Goal: Task Accomplishment & Management: Use online tool/utility

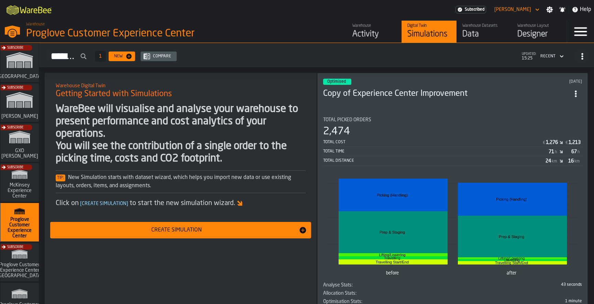
click at [13, 67] on div "Subscribe" at bounding box center [18, 65] width 38 height 40
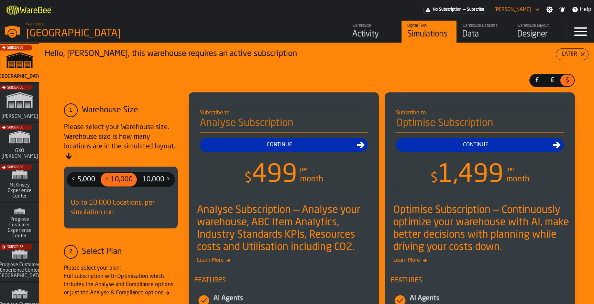
click at [582, 33] on icon "button-toggle-Menu" at bounding box center [580, 31] width 16 height 16
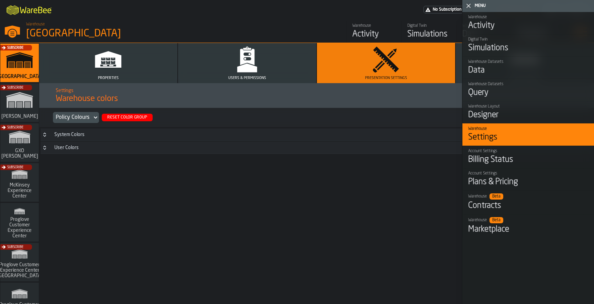
click at [250, 73] on button "Users & Permissions" at bounding box center [247, 63] width 138 height 40
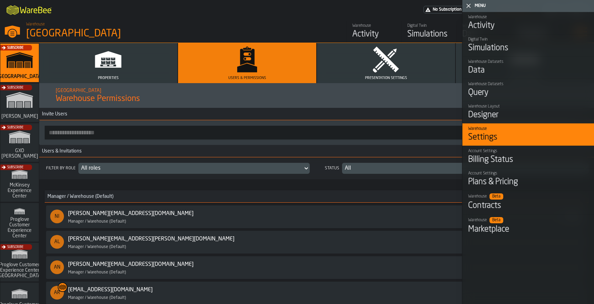
click at [464, 2] on div "button-toggle-Close me" at bounding box center [469, 6] width 10 height 8
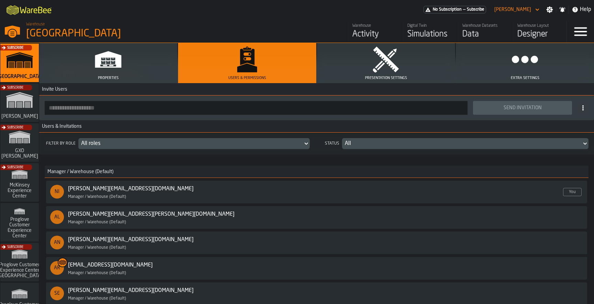
scroll to position [23, 0]
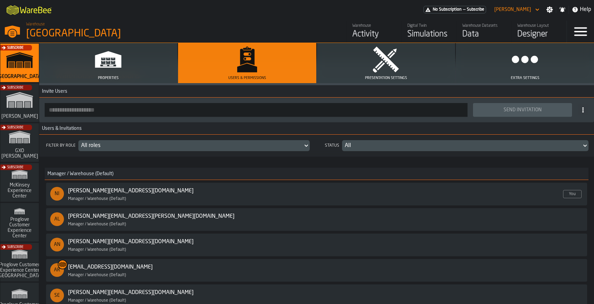
click at [162, 110] on input "button-toolbar-" at bounding box center [256, 110] width 423 height 14
click at [205, 164] on div "Manager / Warehouse (Default) NI nikola.ajzenhamer@proglove.de Enabled Manager …" at bounding box center [317, 236] width 544 height 148
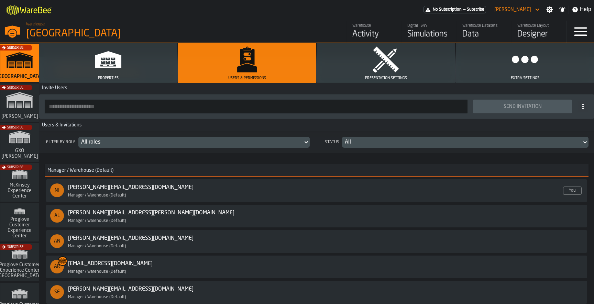
scroll to position [26, 0]
click at [102, 112] on input "button-toolbar-" at bounding box center [256, 107] width 423 height 14
paste input "**********"
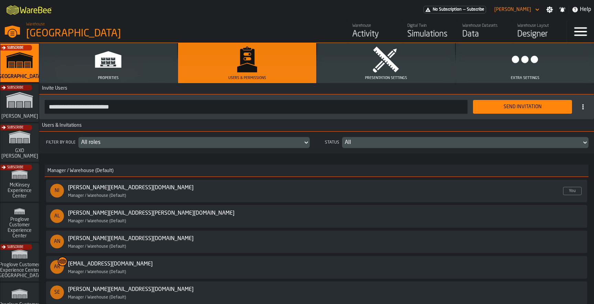
type input "**********"
click at [486, 105] on div "Send Invitation" at bounding box center [522, 106] width 91 height 5
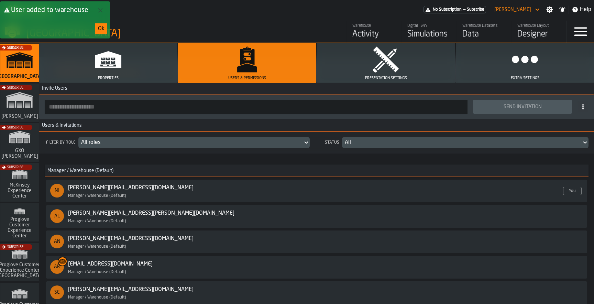
click at [99, 29] on div "Ok" at bounding box center [101, 29] width 7 height 8
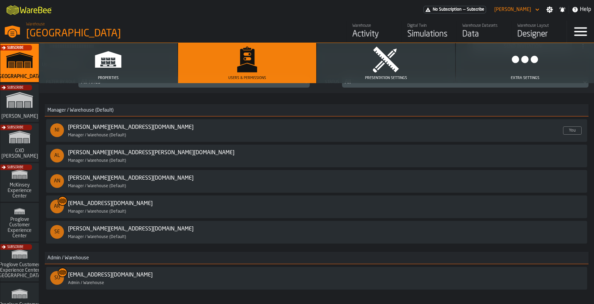
scroll to position [30, 0]
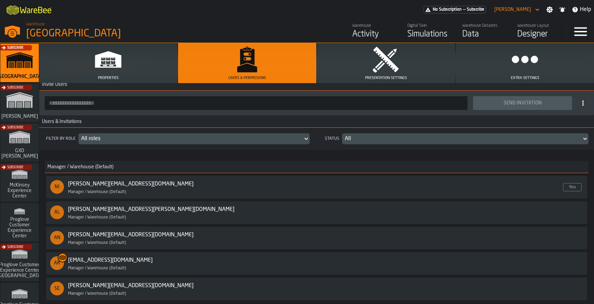
click at [364, 139] on div "All" at bounding box center [462, 139] width 234 height 8
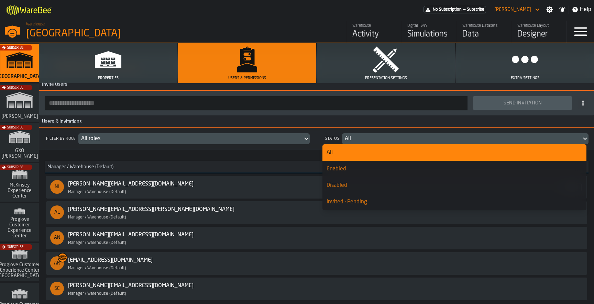
click at [349, 198] on div "Invited · Pending" at bounding box center [454, 202] width 256 height 8
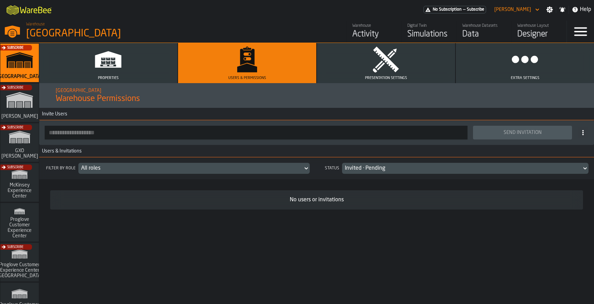
scroll to position [0, 0]
click at [365, 170] on div "Invited · Pending" at bounding box center [462, 168] width 234 height 8
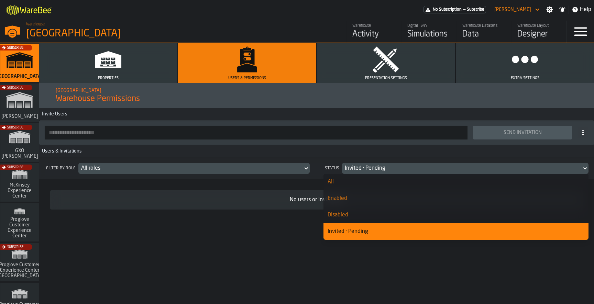
click at [364, 212] on div "Disabled" at bounding box center [455, 215] width 257 height 8
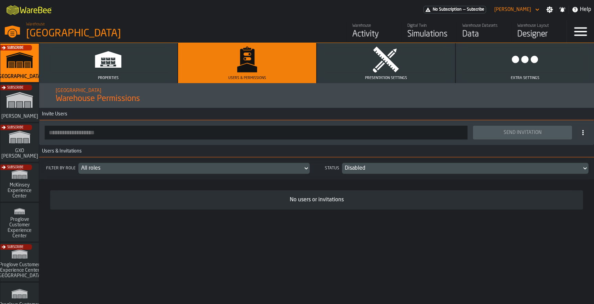
click at [369, 169] on div "Disabled" at bounding box center [462, 168] width 234 height 8
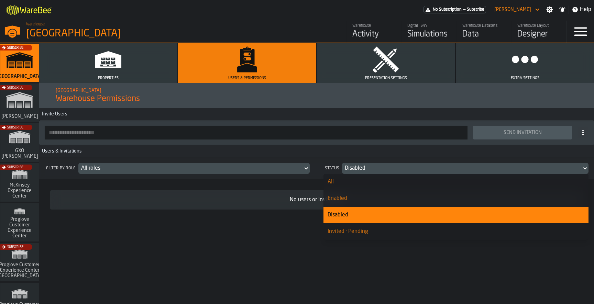
click at [368, 180] on div "All" at bounding box center [455, 182] width 257 height 8
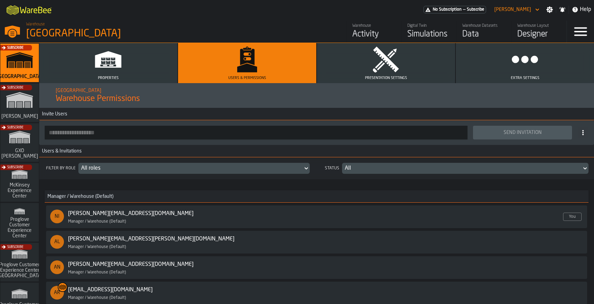
click at [182, 132] on input "button-toolbar-" at bounding box center [256, 133] width 423 height 14
paste input "**********"
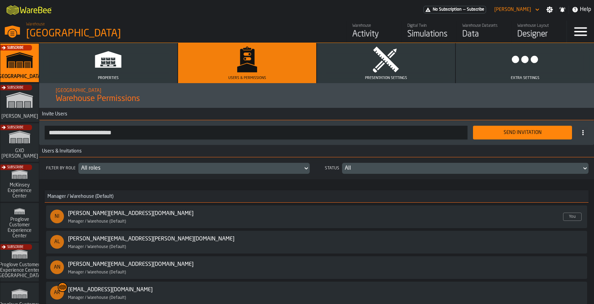
type input "**********"
click at [492, 132] on div "Send Invitation" at bounding box center [522, 132] width 91 height 5
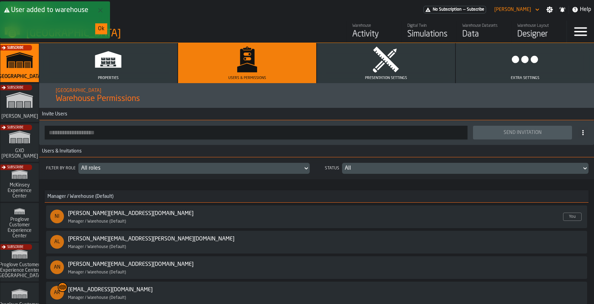
click at [105, 29] on button "Ok" at bounding box center [101, 28] width 12 height 11
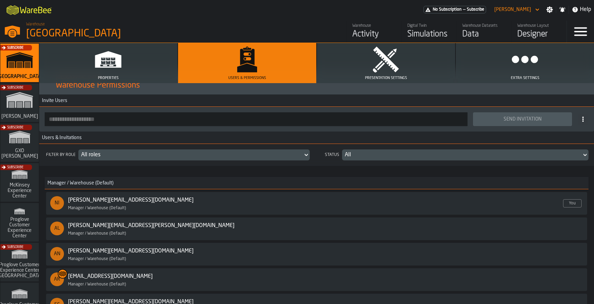
scroll to position [15, 0]
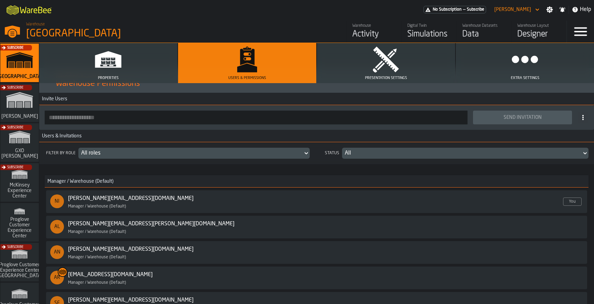
click at [287, 118] on input "button-toolbar-" at bounding box center [256, 118] width 423 height 14
paste input "**********"
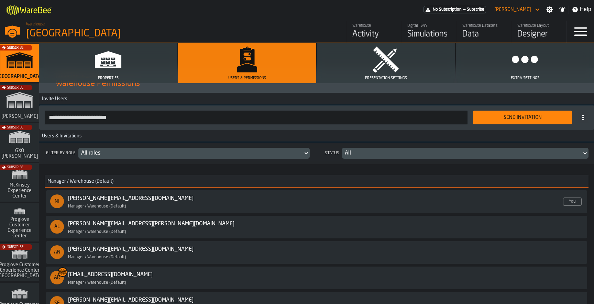
type input "**********"
click at [481, 119] on div "Send Invitation" at bounding box center [522, 117] width 91 height 5
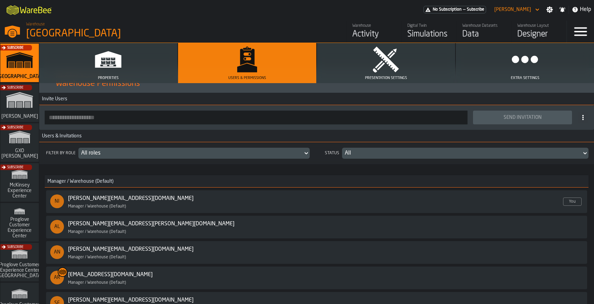
click at [124, 67] on button "Properties" at bounding box center [108, 63] width 138 height 40
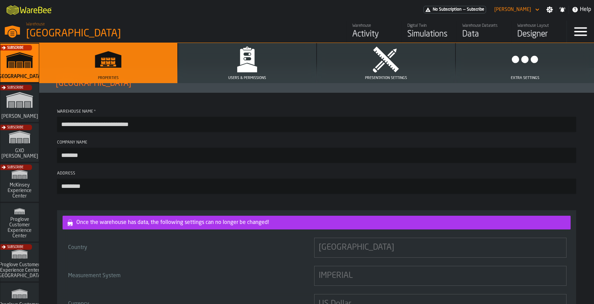
click at [71, 29] on div "[GEOGRAPHIC_DATA]" at bounding box center [119, 33] width 186 height 12
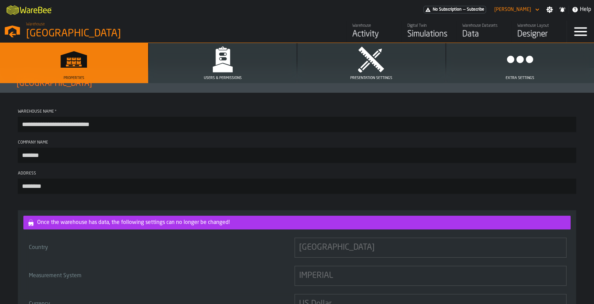
click at [138, 33] on div "[GEOGRAPHIC_DATA]" at bounding box center [119, 33] width 186 height 12
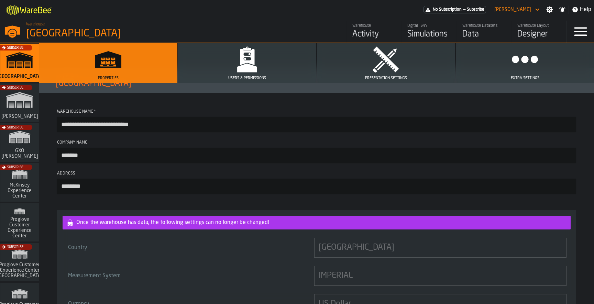
click at [464, 29] on div "Data" at bounding box center [484, 34] width 44 height 11
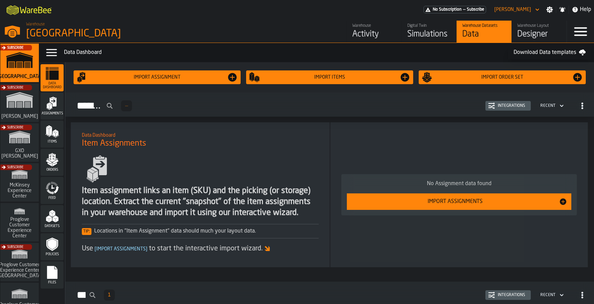
click at [52, 109] on icon "menu Assignments" at bounding box center [52, 104] width 14 height 14
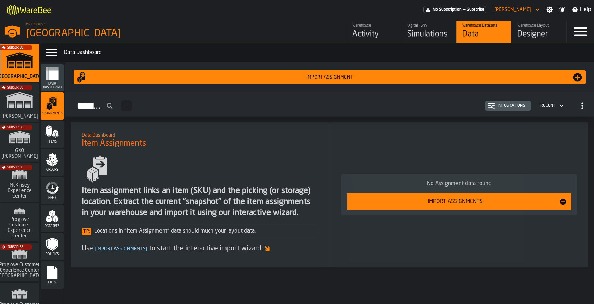
click at [52, 141] on span "Items" at bounding box center [52, 142] width 23 height 4
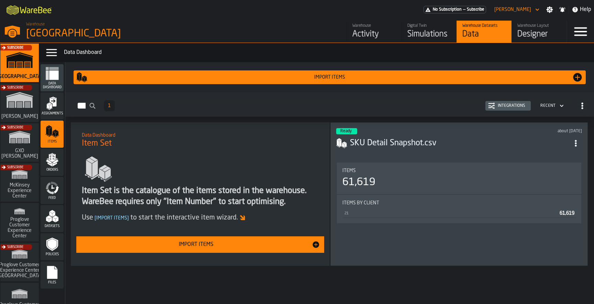
click at [55, 170] on span "Orders" at bounding box center [52, 170] width 23 height 4
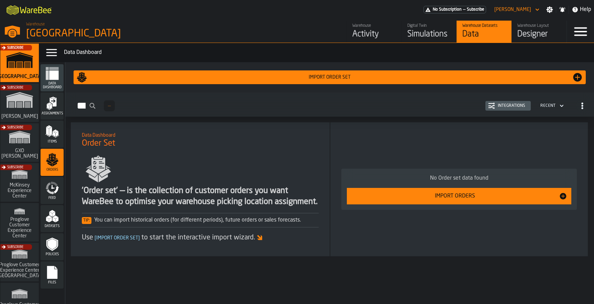
click at [55, 192] on icon "menu Feed" at bounding box center [55, 190] width 5 height 8
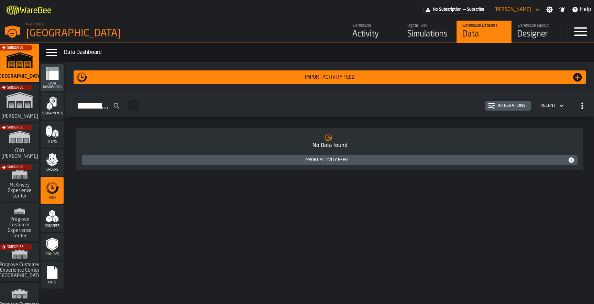
click at [55, 214] on polygon "menu Datasets" at bounding box center [53, 214] width 3 height 5
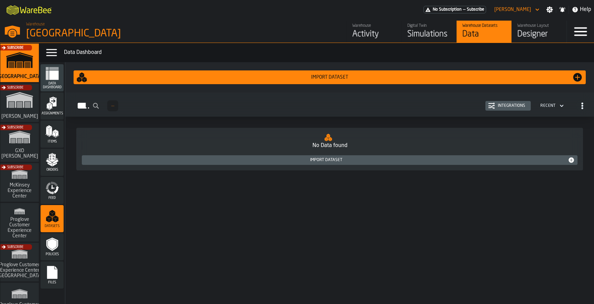
click at [505, 105] on div "Integrations" at bounding box center [511, 105] width 33 height 5
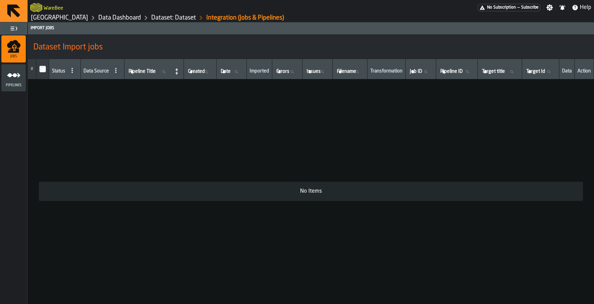
click at [14, 81] on icon "menu Pipelines" at bounding box center [14, 75] width 14 height 14
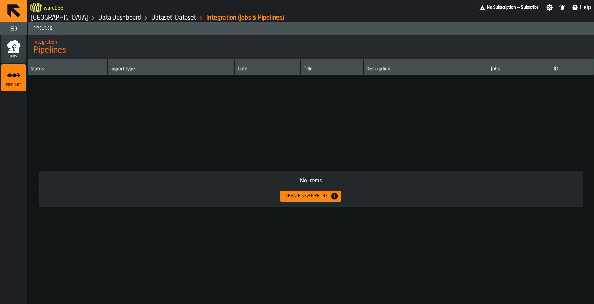
click at [194, 18] on link "Dataset: Dataset" at bounding box center [173, 18] width 45 height 8
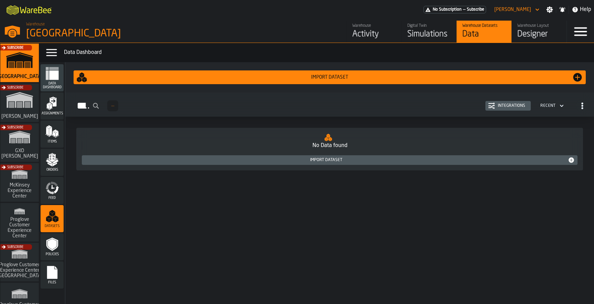
click at [54, 187] on icon "menu Feed" at bounding box center [52, 188] width 14 height 14
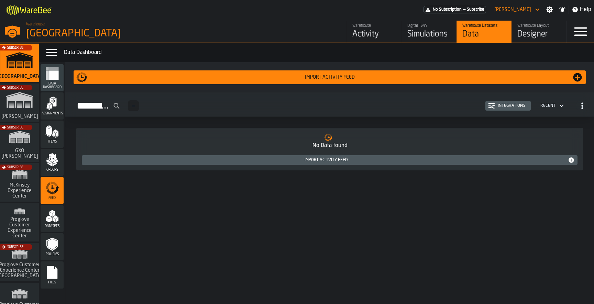
click at [504, 107] on div "Integrations" at bounding box center [511, 105] width 33 height 5
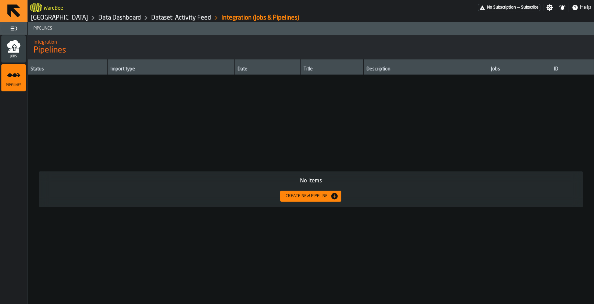
click at [11, 58] on span "Jobs" at bounding box center [13, 57] width 24 height 4
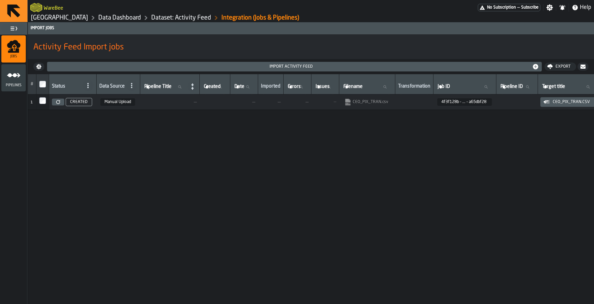
click at [162, 101] on span "—" at bounding box center [170, 101] width 54 height 5
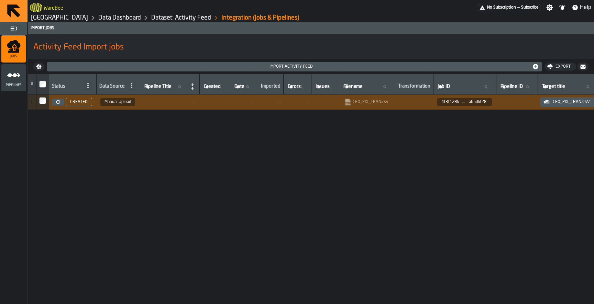
click at [204, 18] on link "Dataset: Activity Feed" at bounding box center [181, 18] width 60 height 8
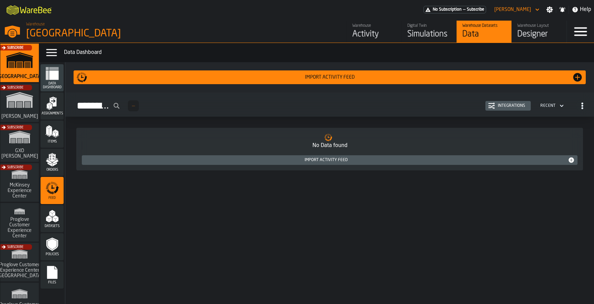
click at [373, 32] on div "Activity" at bounding box center [374, 34] width 44 height 11
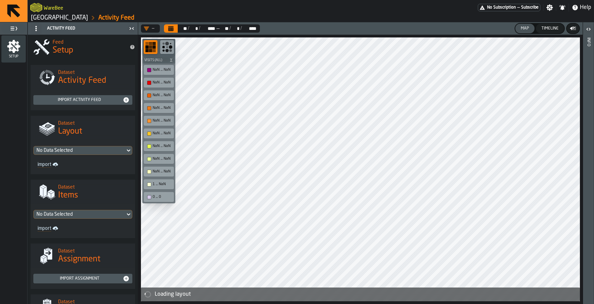
click at [12, 51] on icon "menu Setup" at bounding box center [13, 46] width 13 height 13
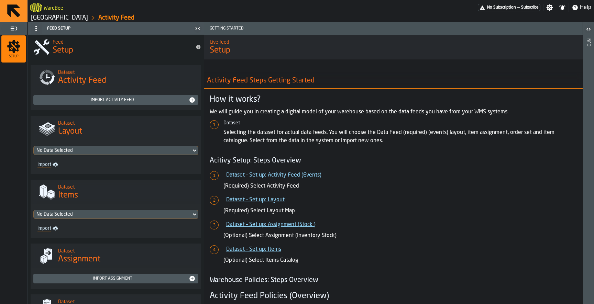
click at [272, 198] on link "Dataset – Set up: Layout" at bounding box center [255, 199] width 58 height 5
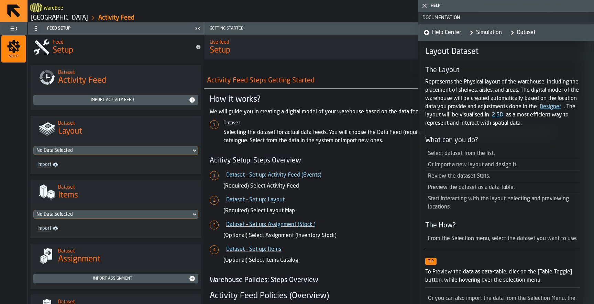
click at [462, 152] on li "Select dataset from the list." at bounding box center [502, 153] width 155 height 11
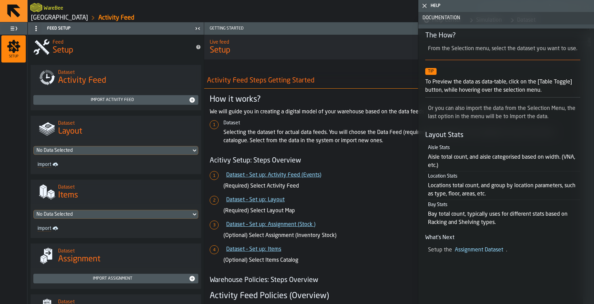
scroll to position [190, 0]
click at [427, 7] on icon "button-toggle-Close me" at bounding box center [424, 6] width 8 height 8
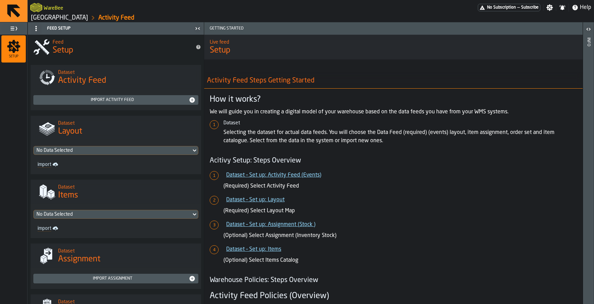
click at [13, 49] on icon "menu Setup" at bounding box center [13, 46] width 13 height 13
click at [11, 32] on icon "button-toggle-Toggle Full Menu" at bounding box center [14, 28] width 8 height 8
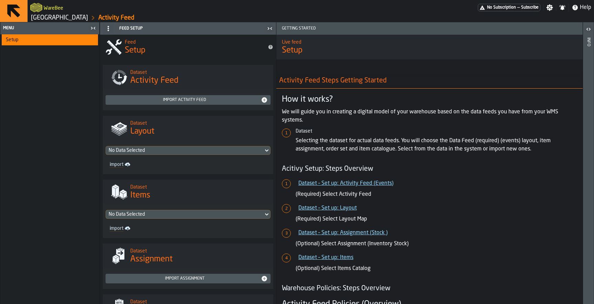
click at [7, 6] on icon at bounding box center [13, 10] width 13 height 13
click at [12, 11] on icon at bounding box center [13, 10] width 13 height 13
click at [134, 17] on link "Activity Feed" at bounding box center [116, 18] width 36 height 8
click at [270, 29] on icon "button-toggle-Close me" at bounding box center [270, 28] width 8 height 8
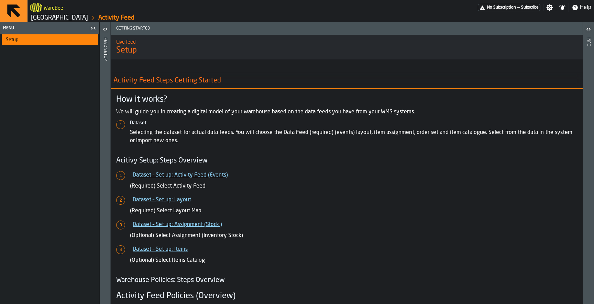
click at [590, 29] on icon "button-toggle-Open" at bounding box center [589, 29] width 2 height 2
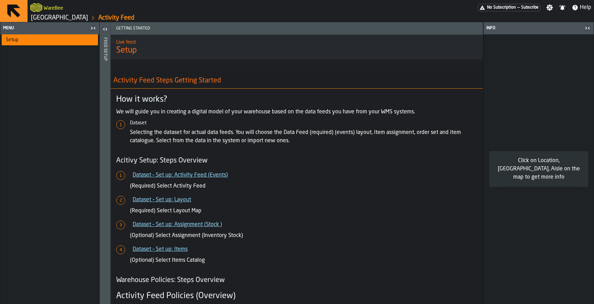
click at [589, 29] on icon "button-toggle-Close me" at bounding box center [587, 28] width 8 height 8
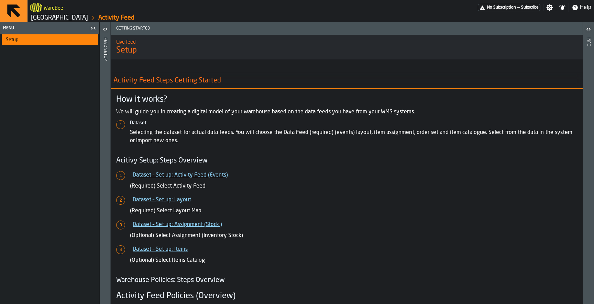
click at [92, 30] on icon "button-toggle-Close me" at bounding box center [93, 28] width 8 height 8
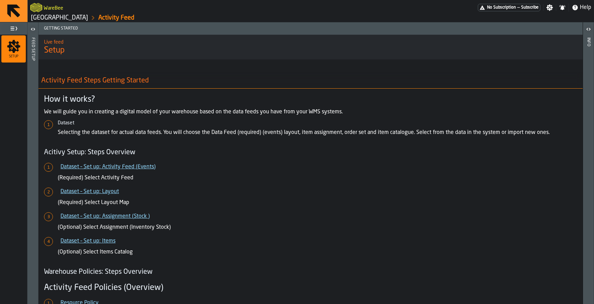
click at [134, 14] on link "Activity Feed" at bounding box center [116, 18] width 36 height 8
click at [134, 17] on link "Activity Feed" at bounding box center [116, 18] width 36 height 8
click at [88, 18] on link "[GEOGRAPHIC_DATA]" at bounding box center [59, 18] width 57 height 8
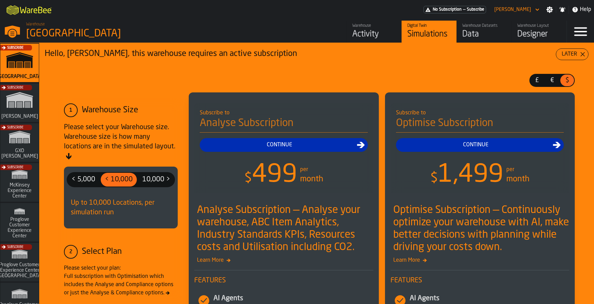
click at [369, 32] on div "Activity" at bounding box center [374, 34] width 44 height 11
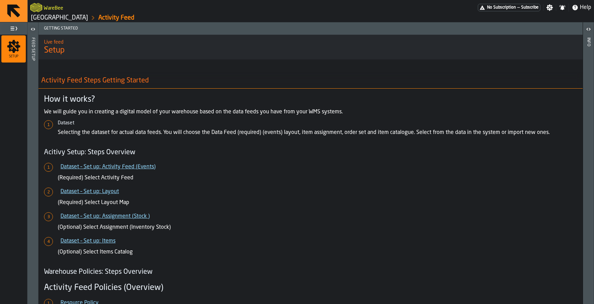
click at [8, 48] on icon "menu Setup" at bounding box center [14, 47] width 14 height 14
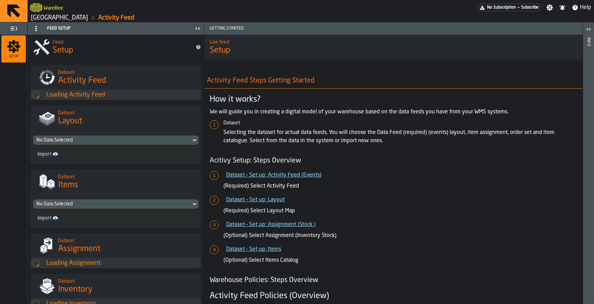
click at [11, 30] on icon "button-toggle-Toggle Full Menu" at bounding box center [12, 28] width 4 height 4
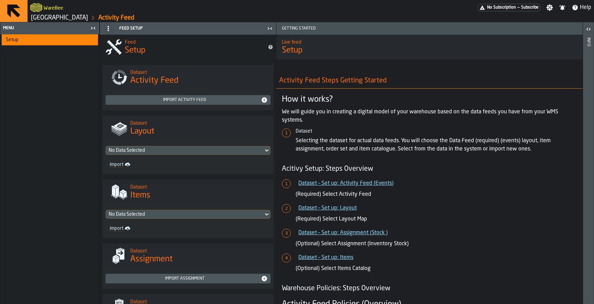
click at [19, 38] on div "Setup" at bounding box center [50, 39] width 89 height 5
click at [69, 26] on div "Menu" at bounding box center [45, 28] width 87 height 5
click at [182, 146] on div "No Data Selected" at bounding box center [184, 150] width 157 height 8
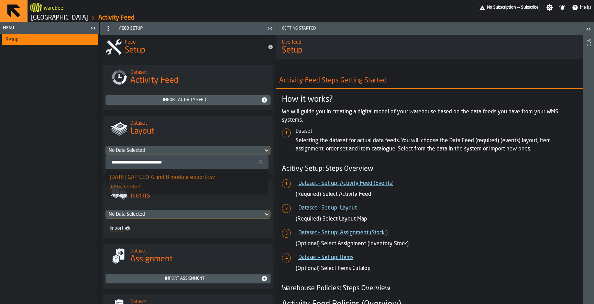
click at [183, 148] on div "No Data Selected" at bounding box center [185, 150] width 152 height 5
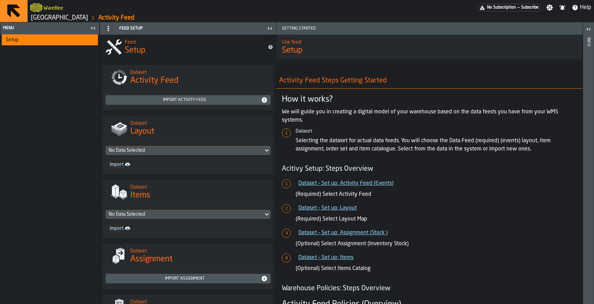
click at [177, 151] on div "No Data Selected" at bounding box center [185, 150] width 152 height 5
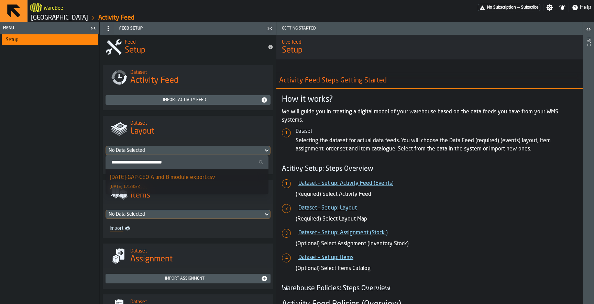
click at [165, 178] on div "[DATE]-GAP-CEO A and B module export.csv" at bounding box center [162, 178] width 105 height 8
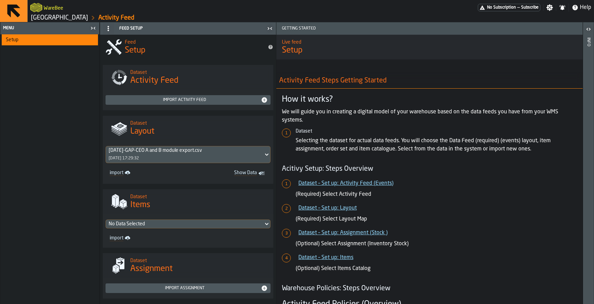
click at [247, 175] on span "Show Data" at bounding box center [224, 173] width 63 height 7
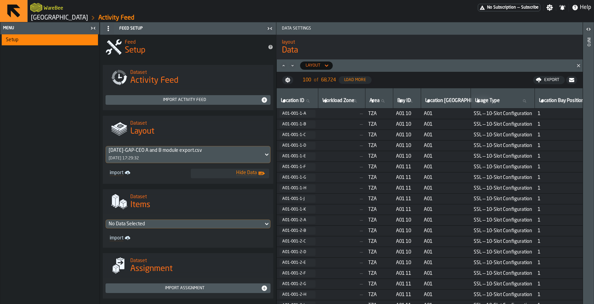
click at [190, 223] on div "No Data Selected" at bounding box center [185, 223] width 152 height 5
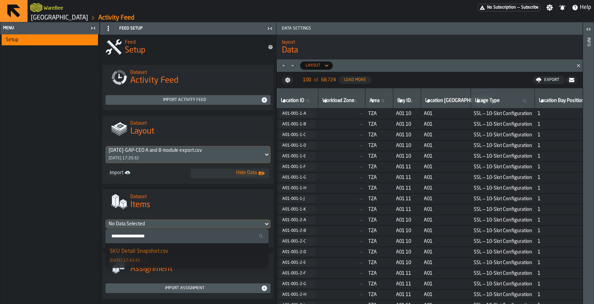
click at [190, 223] on div "No Data Selected" at bounding box center [185, 223] width 152 height 5
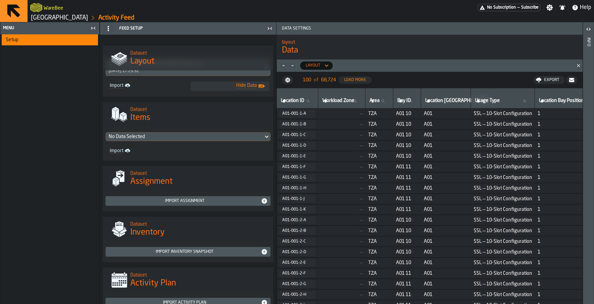
scroll to position [110, 0]
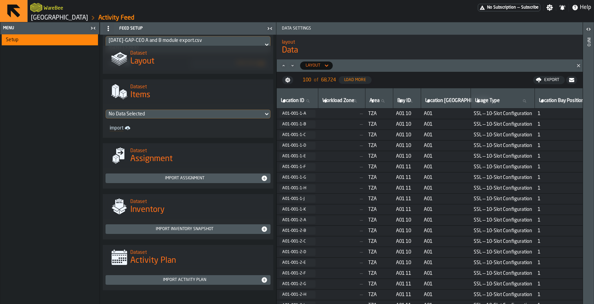
click at [188, 179] on div "Import assignment" at bounding box center [184, 178] width 153 height 5
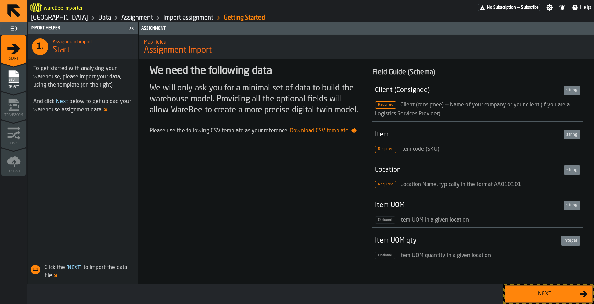
click at [88, 18] on link "[GEOGRAPHIC_DATA]" at bounding box center [59, 18] width 57 height 8
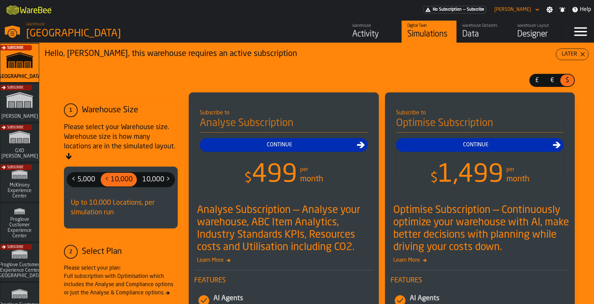
click at [364, 28] on div "Warehouse" at bounding box center [374, 25] width 44 height 5
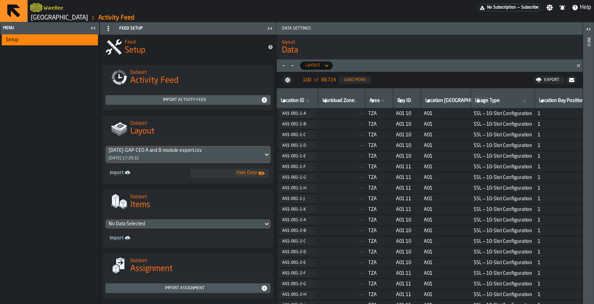
click at [227, 156] on div "[DATE]-GAP-CEO A and B module export.csv [DATE] 17:29:32" at bounding box center [184, 154] width 157 height 16
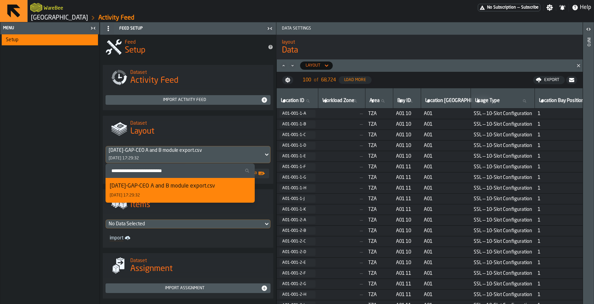
click at [204, 188] on div "[DATE]-GAP-CEO A and B module export.csv" at bounding box center [162, 186] width 105 height 8
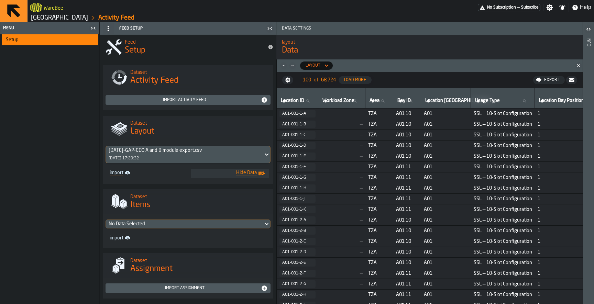
click at [21, 29] on div "Menu" at bounding box center [45, 28] width 87 height 5
click at [105, 28] on span at bounding box center [108, 28] width 11 height 11
click at [113, 38] on div "Hide Feed Menu" at bounding box center [127, 42] width 40 height 8
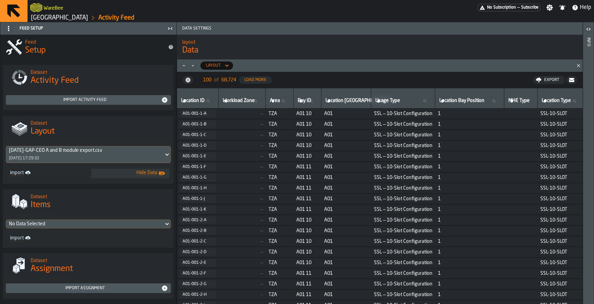
click at [9, 26] on icon at bounding box center [8, 28] width 5 height 5
click at [16, 36] on li "Show Feed Menu" at bounding box center [28, 42] width 51 height 16
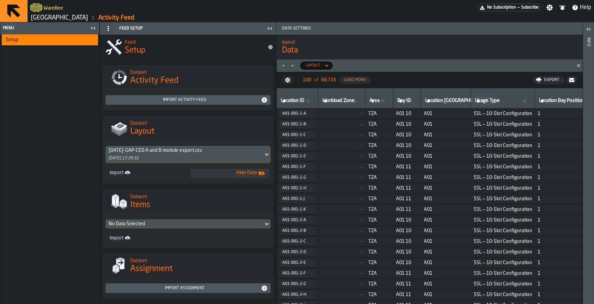
click at [20, 40] on div "Setup" at bounding box center [50, 39] width 89 height 5
click at [21, 30] on div "Menu" at bounding box center [45, 28] width 87 height 5
click at [127, 19] on link "Activity Feed" at bounding box center [116, 18] width 36 height 8
click at [82, 18] on link "[GEOGRAPHIC_DATA]" at bounding box center [59, 18] width 57 height 8
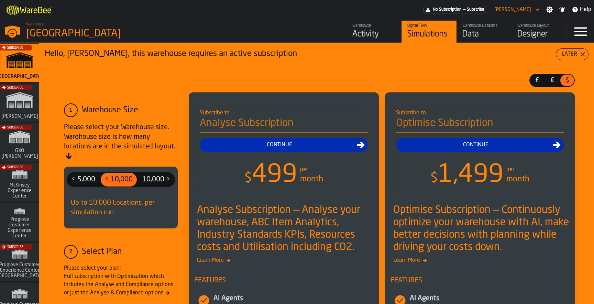
click at [470, 35] on div "Data" at bounding box center [484, 34] width 44 height 11
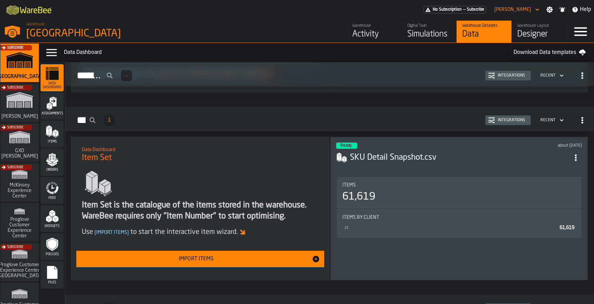
scroll to position [177, 0]
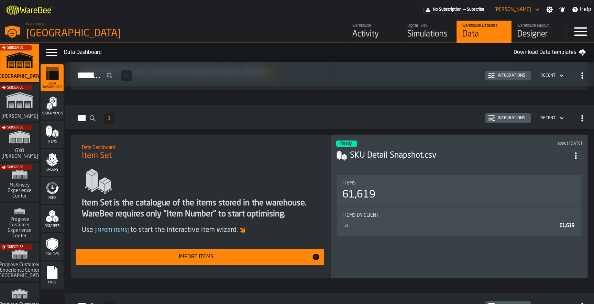
click at [391, 155] on h3 "SKU Detail Snapshot.csv" at bounding box center [460, 155] width 220 height 11
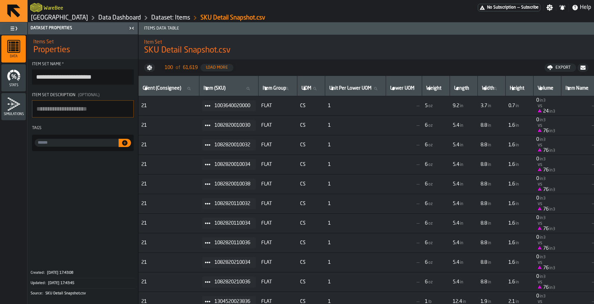
click at [183, 18] on link "Dataset: Items" at bounding box center [170, 18] width 39 height 8
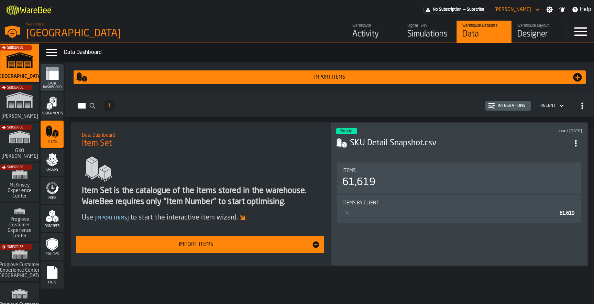
click at [44, 196] on div "Feed" at bounding box center [52, 190] width 23 height 19
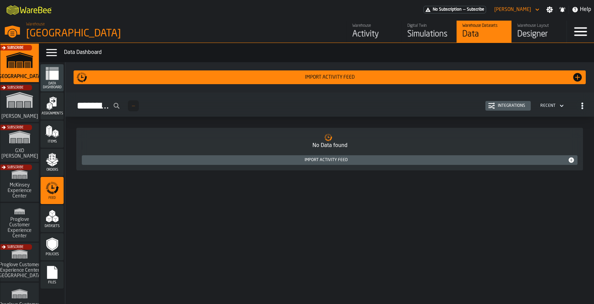
click at [307, 137] on div "No Data found Import Activity Feed" at bounding box center [329, 149] width 507 height 43
click at [546, 104] on div "Recent" at bounding box center [547, 105] width 15 height 5
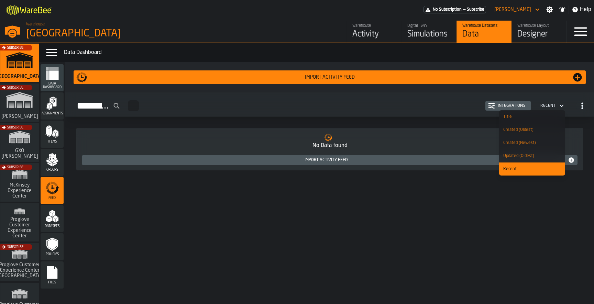
click at [546, 104] on div "Recent" at bounding box center [547, 105] width 15 height 5
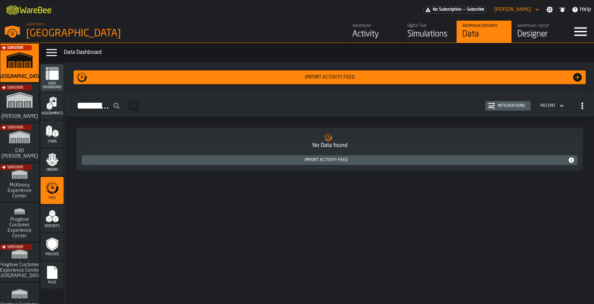
click at [53, 53] on icon "button-toggle-Data Menu" at bounding box center [52, 53] width 14 height 14
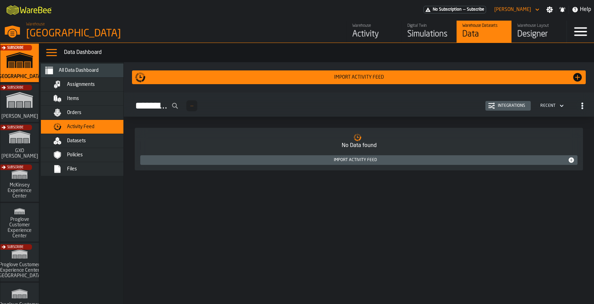
click at [71, 71] on span "All Data Dashboard" at bounding box center [79, 70] width 40 height 5
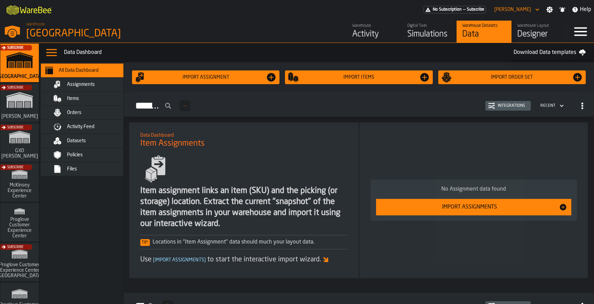
click at [91, 86] on span "Assignments" at bounding box center [81, 84] width 28 height 5
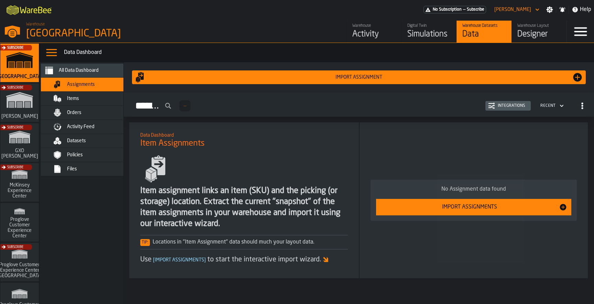
click at [420, 206] on div "Import Assignments" at bounding box center [469, 207] width 179 height 8
click at [89, 98] on div "Items" at bounding box center [100, 98] width 67 height 5
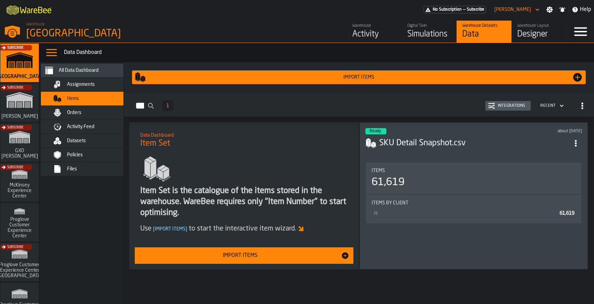
click at [82, 116] on div "Orders" at bounding box center [93, 113] width 84 height 8
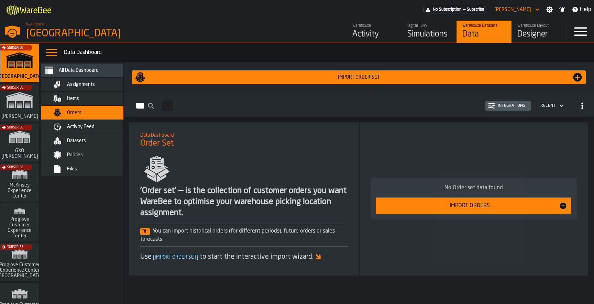
click at [76, 124] on div "Activity Feed" at bounding box center [93, 127] width 84 height 8
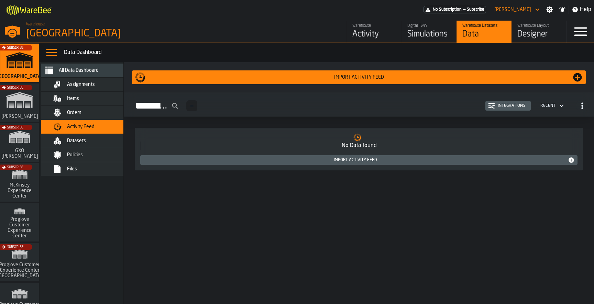
click at [75, 137] on div "Datasets" at bounding box center [93, 141] width 84 height 8
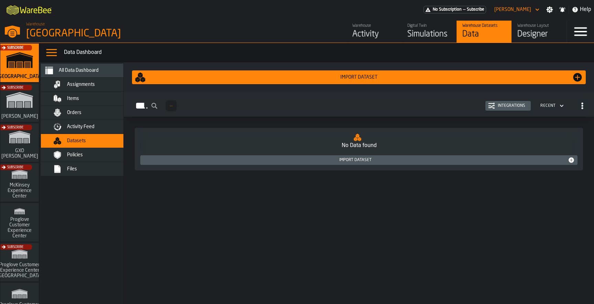
click at [76, 149] on div "Policies" at bounding box center [89, 155] width 96 height 14
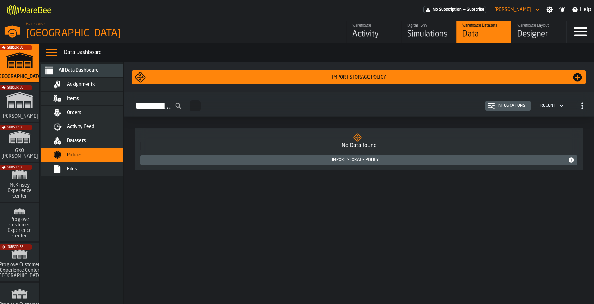
click at [77, 166] on div "Files" at bounding box center [100, 168] width 67 height 5
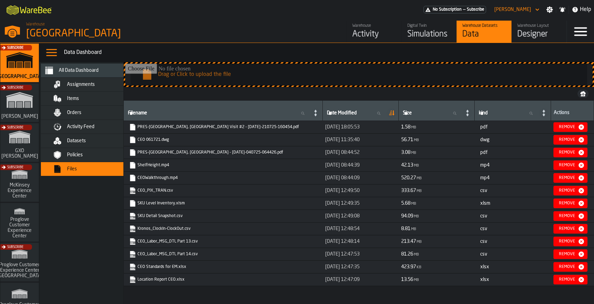
click at [327, 114] on span "Date Modified" at bounding box center [342, 112] width 30 height 5
click at [325, 114] on input "Date Modified Date Modified" at bounding box center [355, 113] width 60 height 9
click at [320, 83] on input "Drag or Click to upload the file" at bounding box center [358, 75] width 467 height 22
click at [389, 115] on icon at bounding box center [390, 114] width 3 height 1
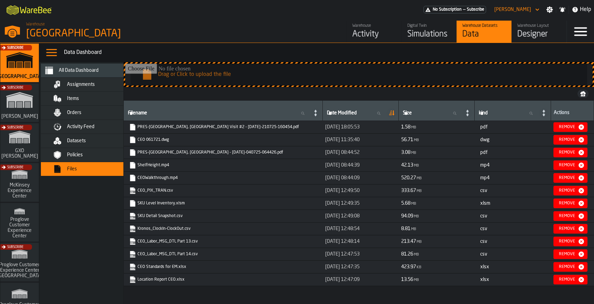
click at [389, 115] on icon at bounding box center [390, 114] width 3 height 1
click at [392, 113] on icon at bounding box center [393, 113] width 2 height 5
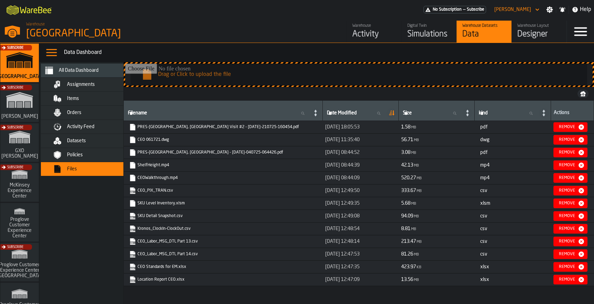
click at [463, 114] on icon at bounding box center [468, 113] width 10 height 10
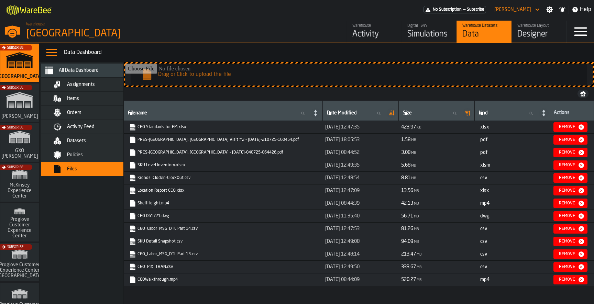
click at [468, 113] on icon at bounding box center [469, 113] width 2 height 5
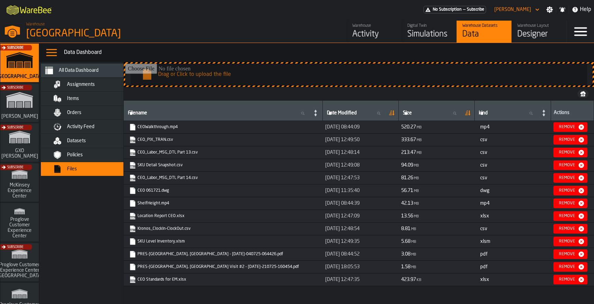
click at [387, 115] on icon at bounding box center [392, 113] width 10 height 10
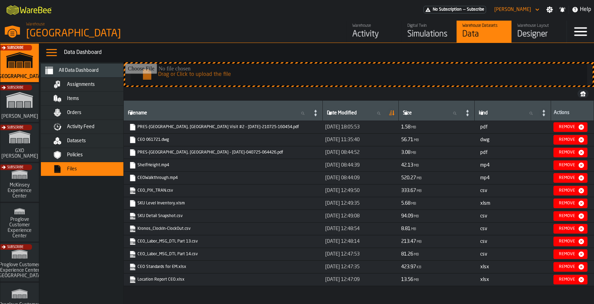
click at [387, 115] on icon at bounding box center [392, 113] width 10 height 10
click at [85, 85] on span "Assignments" at bounding box center [81, 84] width 28 height 5
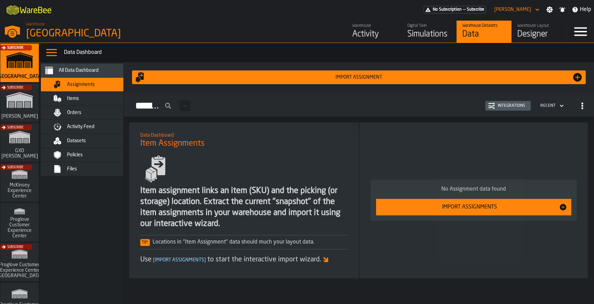
click at [83, 95] on div "Items" at bounding box center [93, 98] width 84 height 8
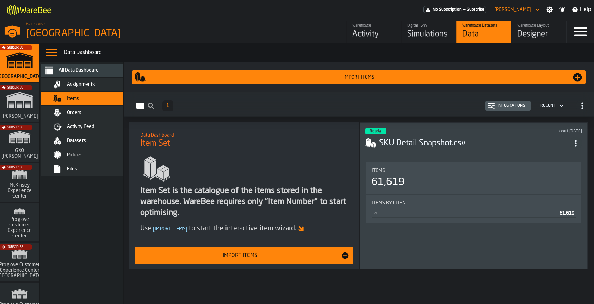
click at [86, 88] on div "Assignments" at bounding box center [93, 84] width 84 height 8
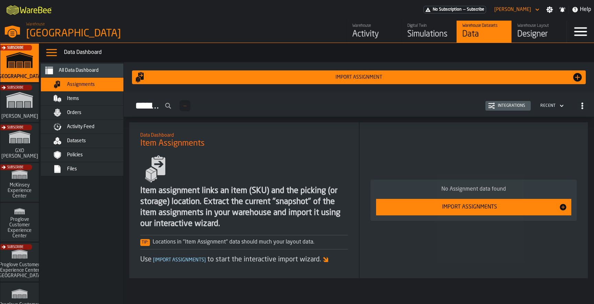
click at [361, 31] on div "Activity" at bounding box center [374, 34] width 44 height 11
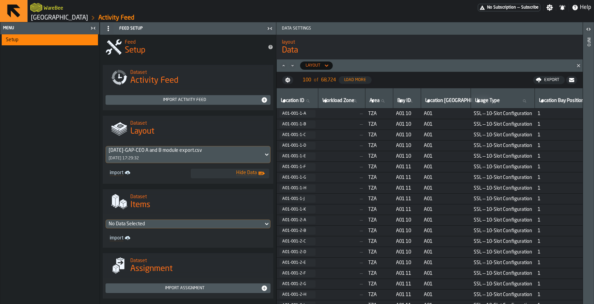
click at [202, 153] on div "[DATE]-GAP-CEO A and B module export.csv" at bounding box center [185, 150] width 152 height 5
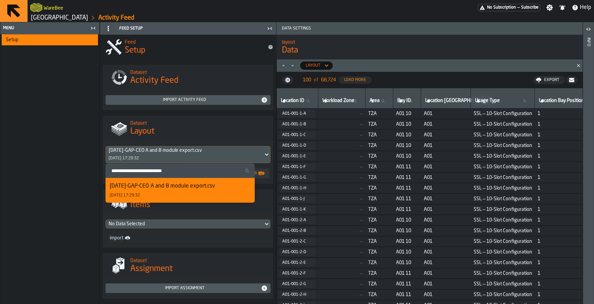
click at [202, 153] on div "[DATE]-GAP-CEO A and B module export.csv" at bounding box center [185, 150] width 152 height 5
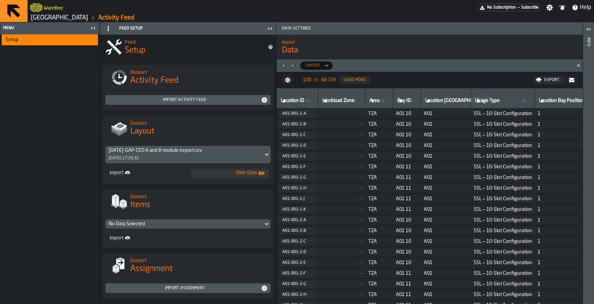
click at [0, 0] on icon "button-" at bounding box center [0, 0] width 0 height 0
